Goal: Transaction & Acquisition: Purchase product/service

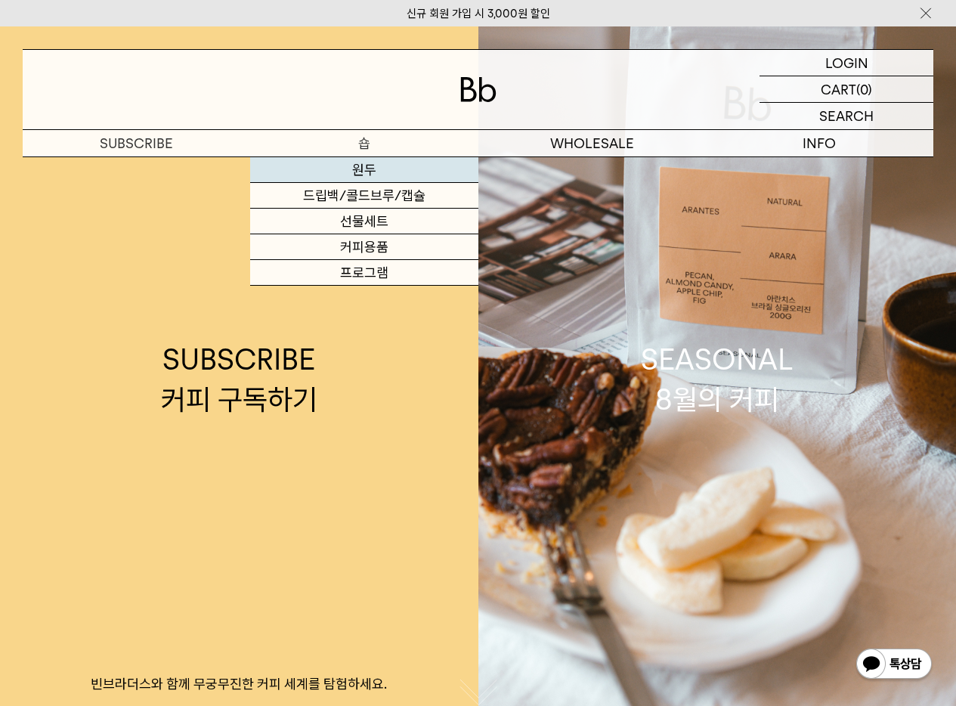
click at [378, 172] on link "원두" at bounding box center [363, 170] width 227 height 26
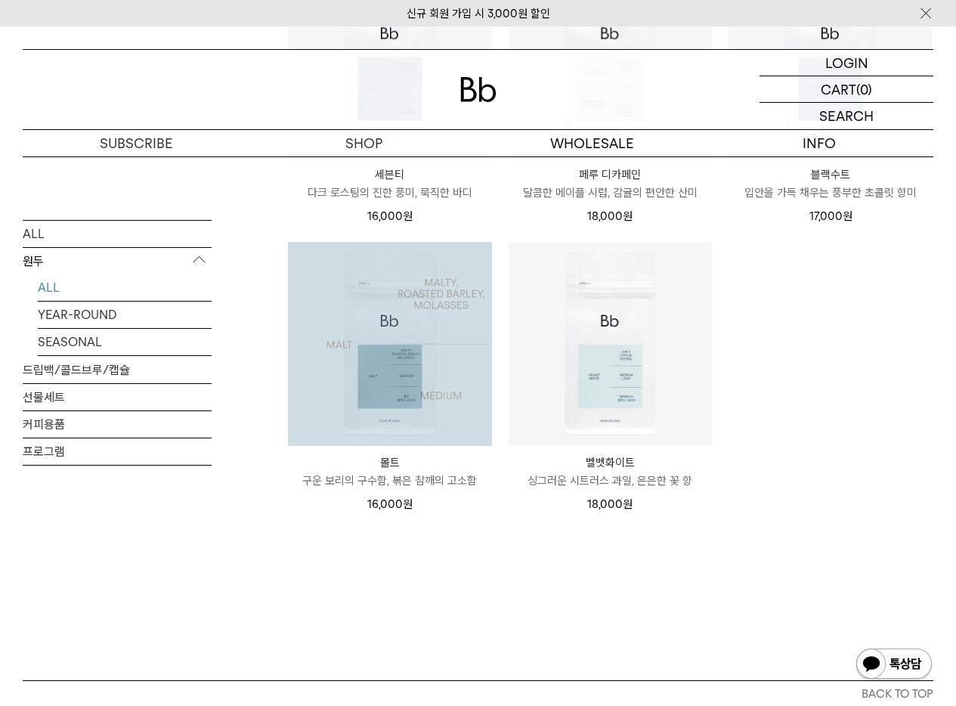
scroll to position [906, 0]
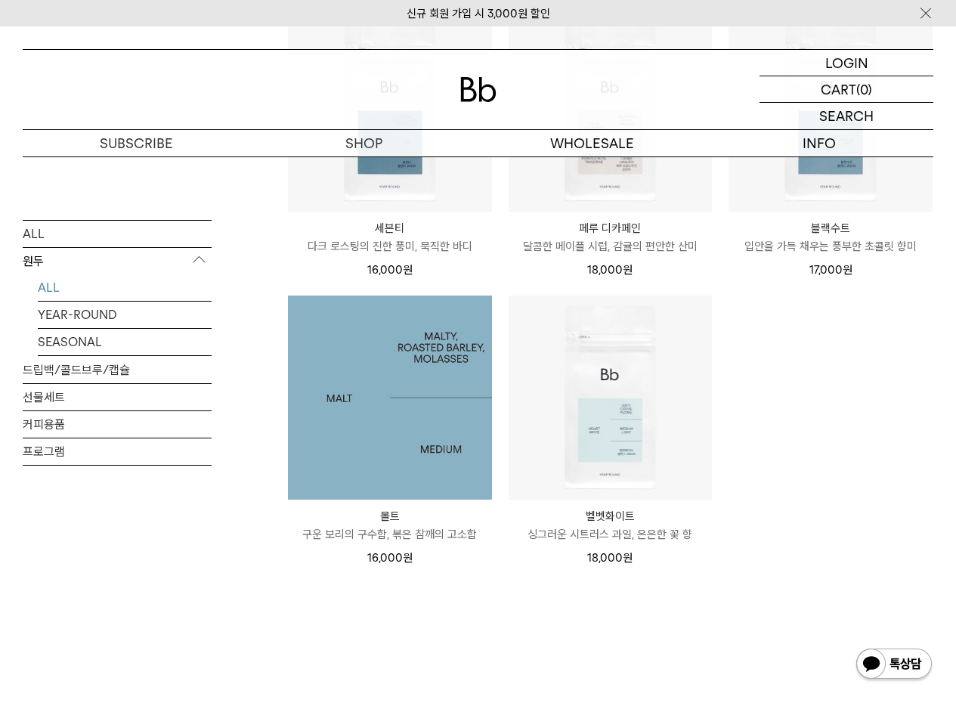
click at [431, 346] on img at bounding box center [390, 397] width 204 height 204
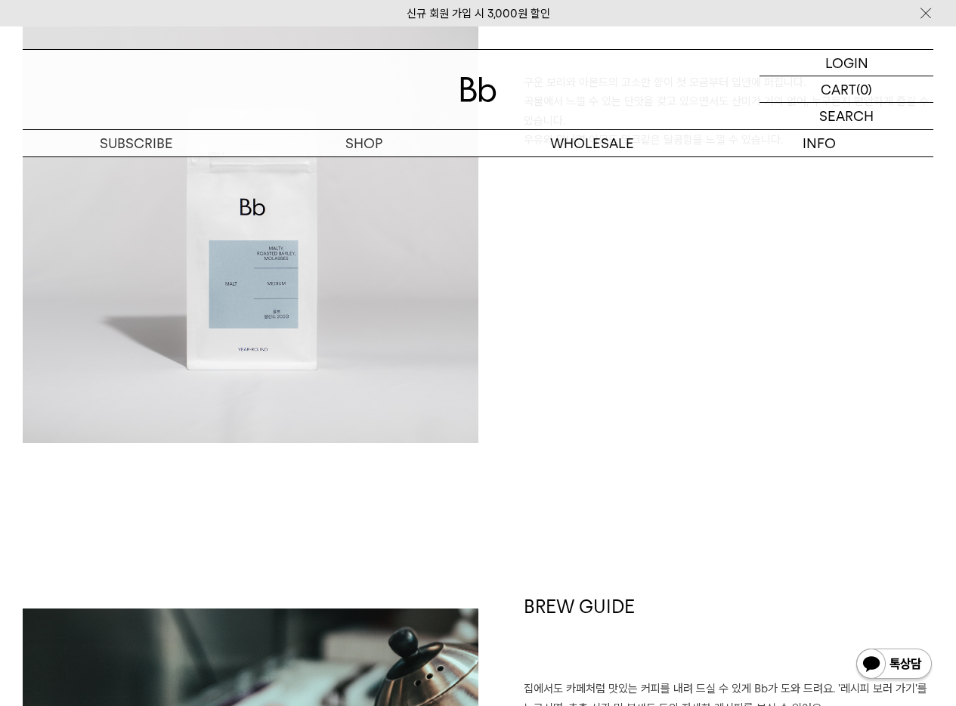
scroll to position [1713, 0]
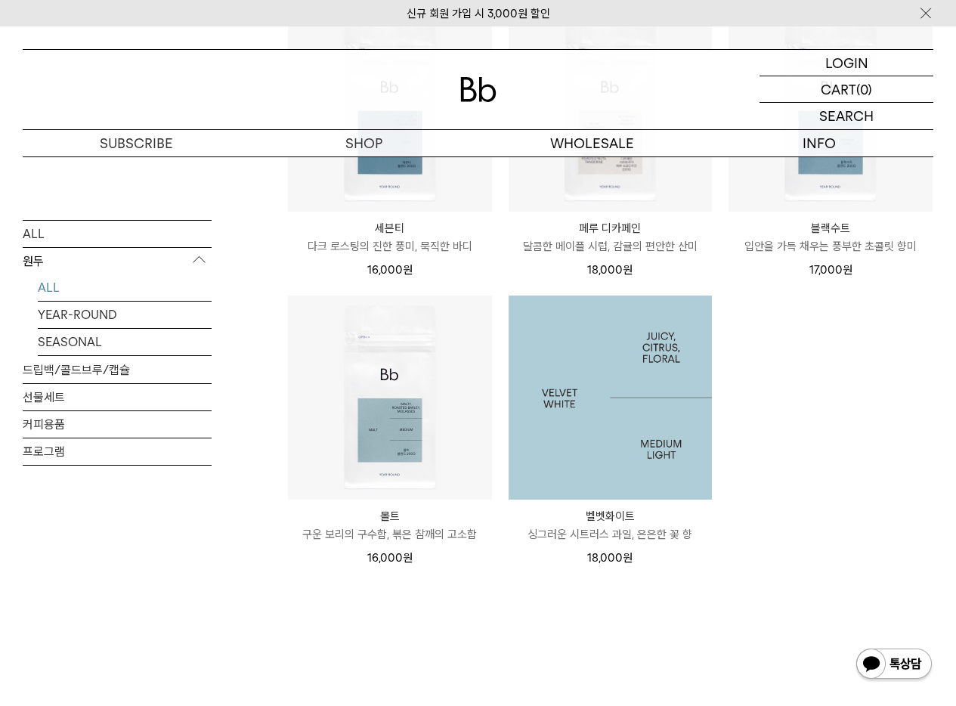
click at [641, 436] on img at bounding box center [611, 397] width 204 height 204
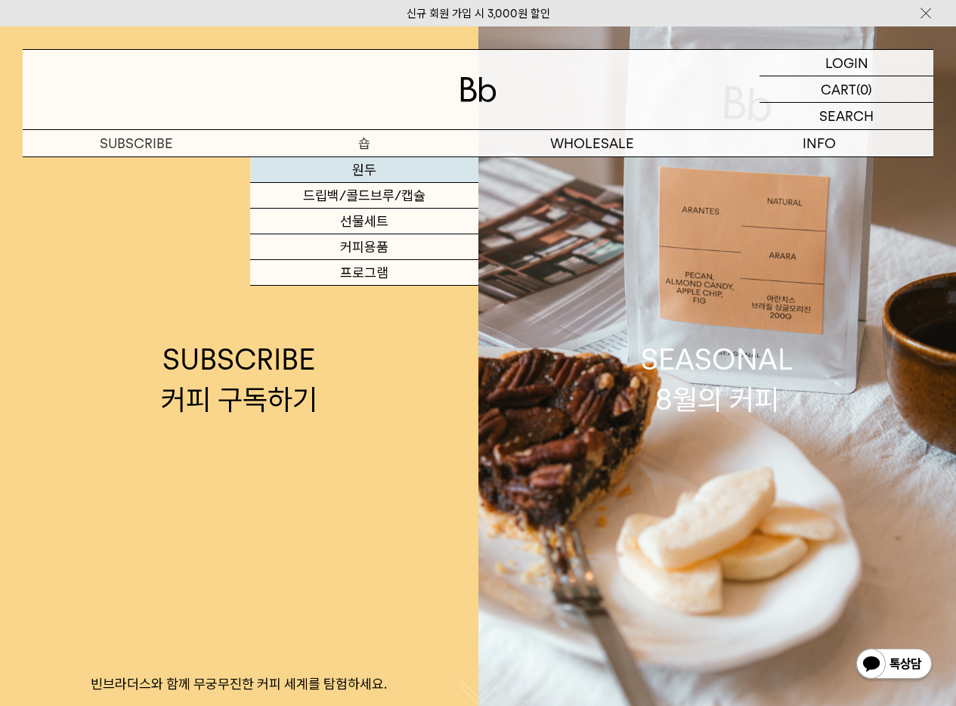
click at [385, 164] on link "원두" at bounding box center [363, 170] width 227 height 26
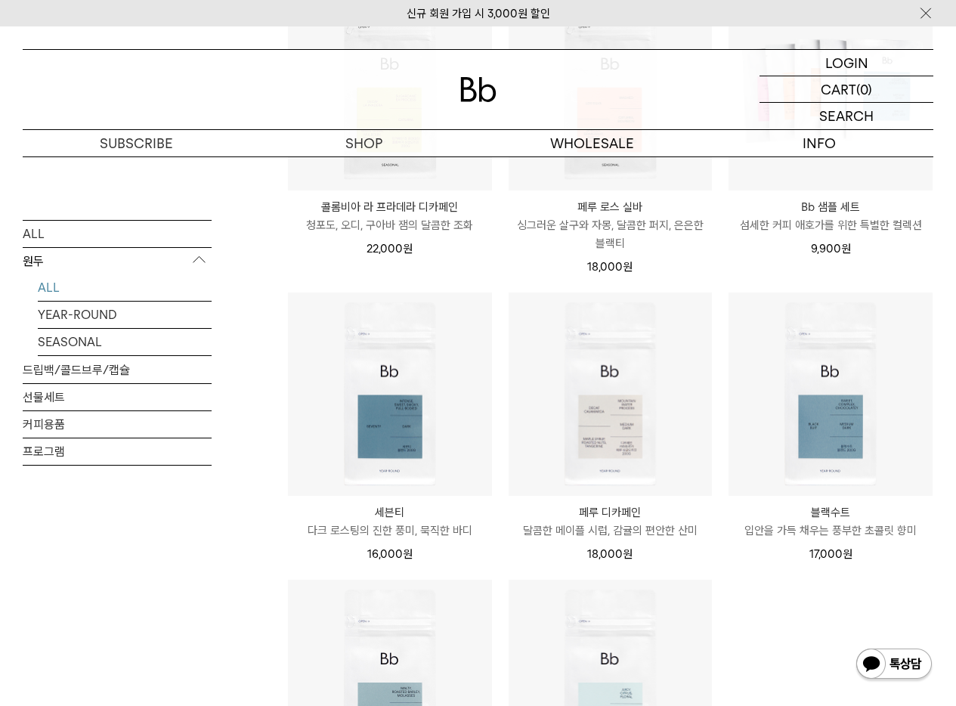
scroll to position [929, 0]
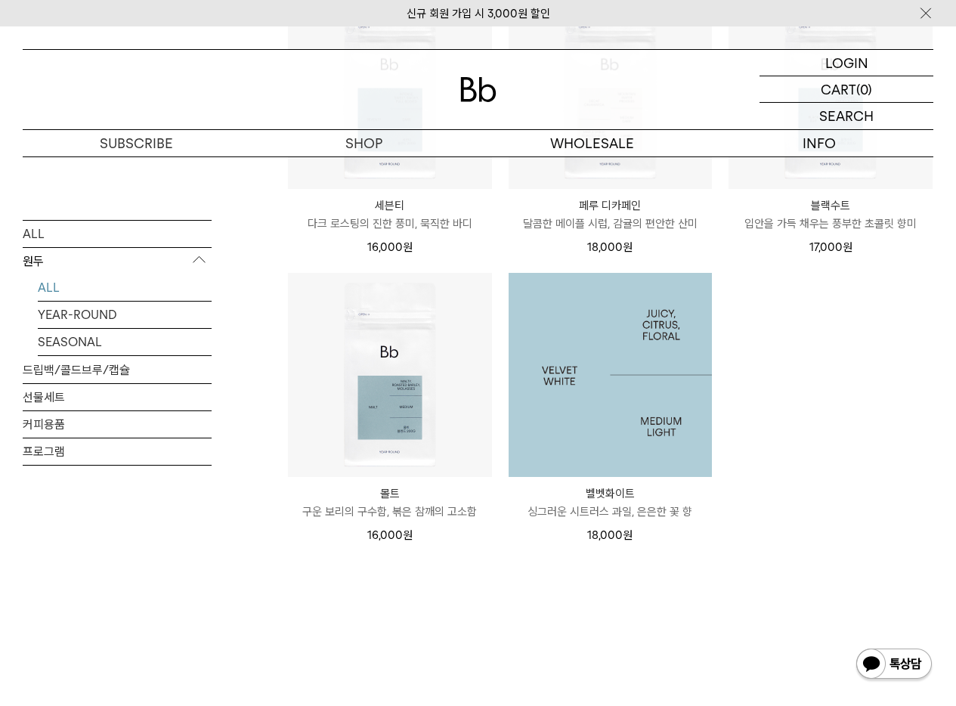
click at [558, 326] on img at bounding box center [611, 375] width 204 height 204
